Goal: Communication & Community: Answer question/provide support

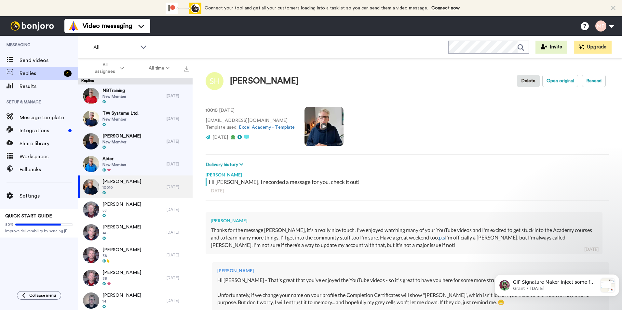
type textarea "x"
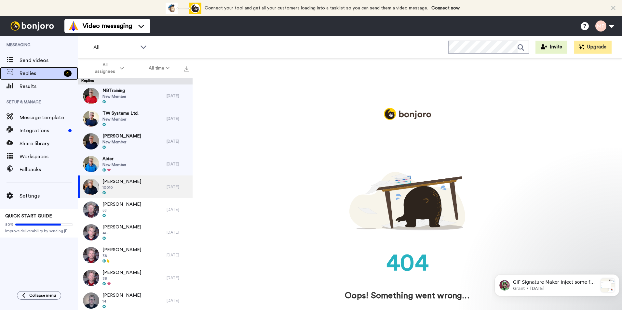
click at [32, 69] on div "Replies 4" at bounding box center [39, 73] width 78 height 13
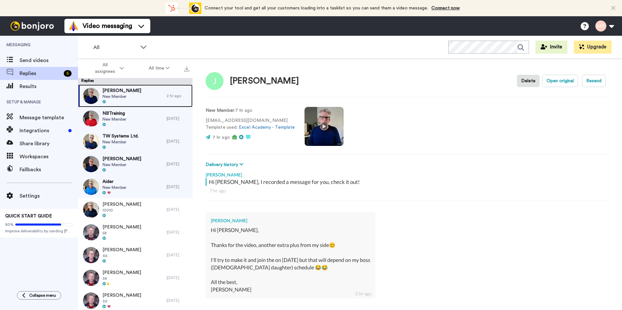
click at [126, 89] on span "Jovo Stokić" at bounding box center [121, 90] width 39 height 7
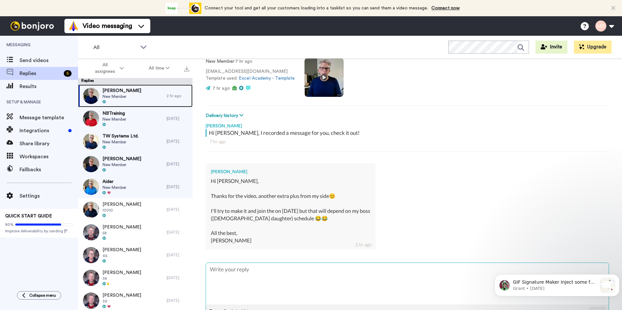
scroll to position [71, 0]
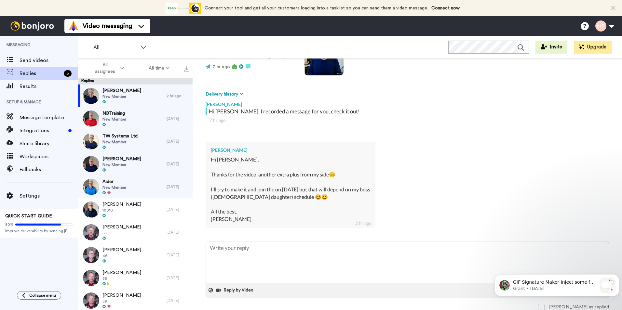
type textarea "x"
